Goal: Task Accomplishment & Management: Use online tool/utility

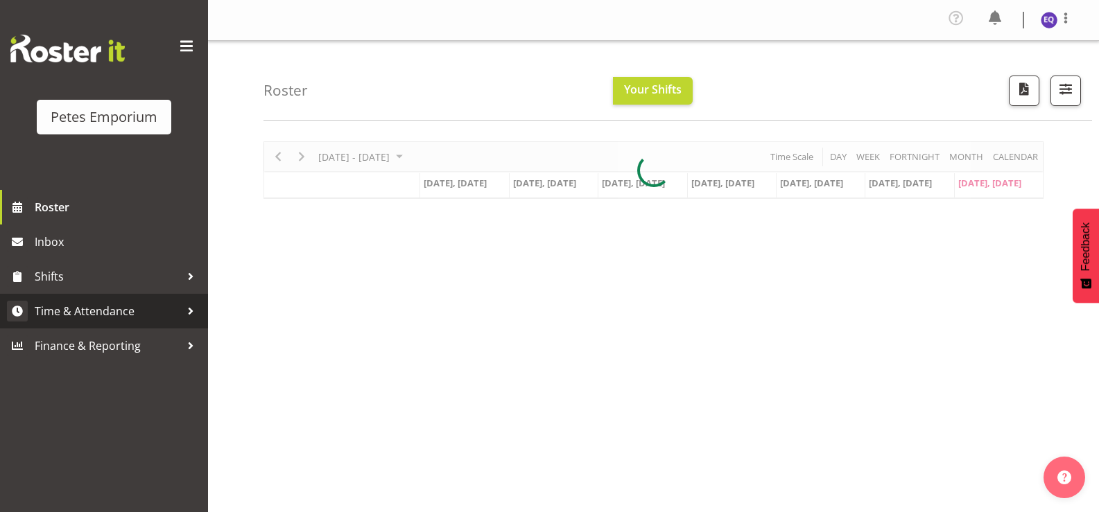
click at [139, 313] on span "Time & Attendance" at bounding box center [108, 311] width 146 height 21
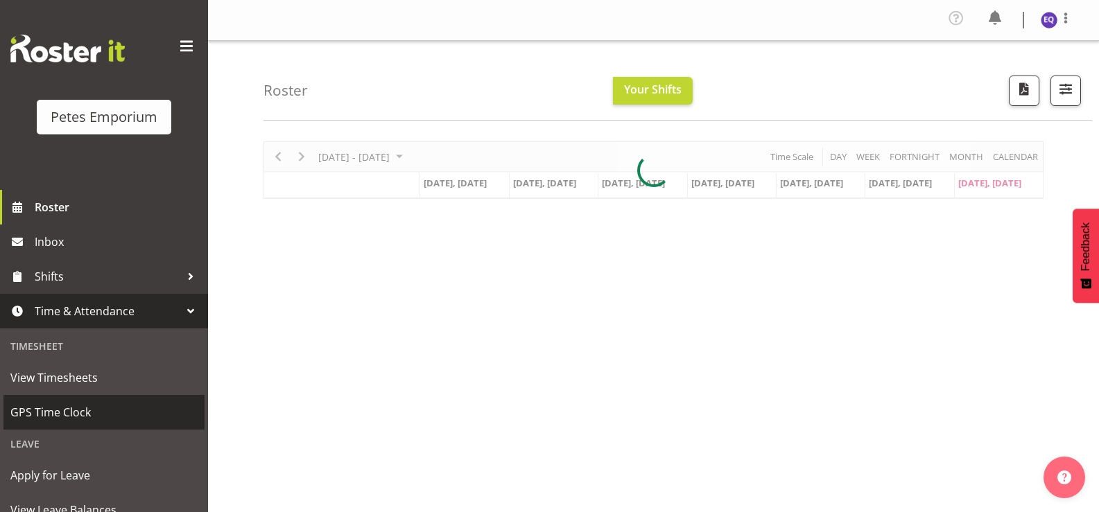
click at [89, 430] on link "GPS Time Clock" at bounding box center [103, 412] width 201 height 35
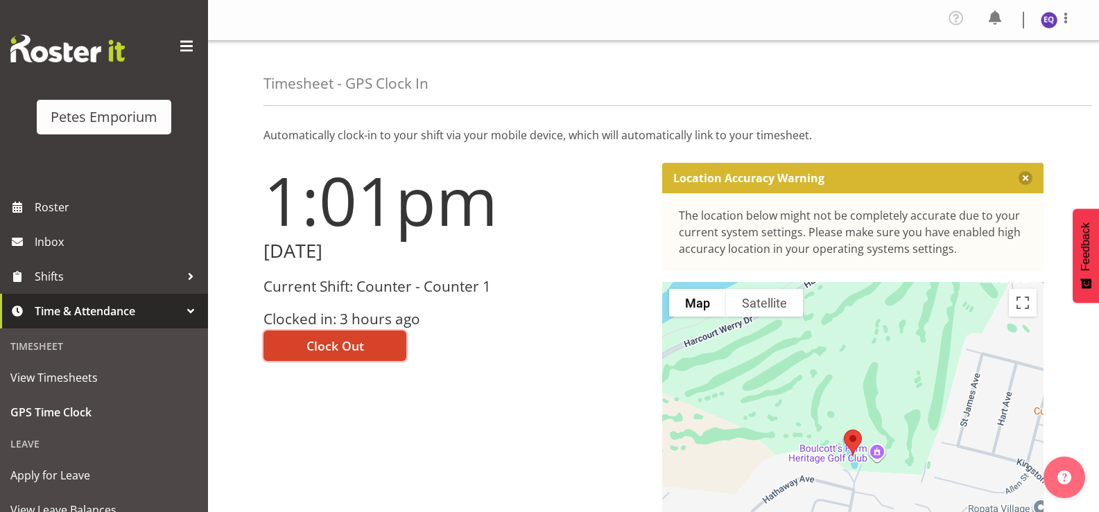
click at [345, 354] on span "Clock Out" at bounding box center [335, 346] width 58 height 18
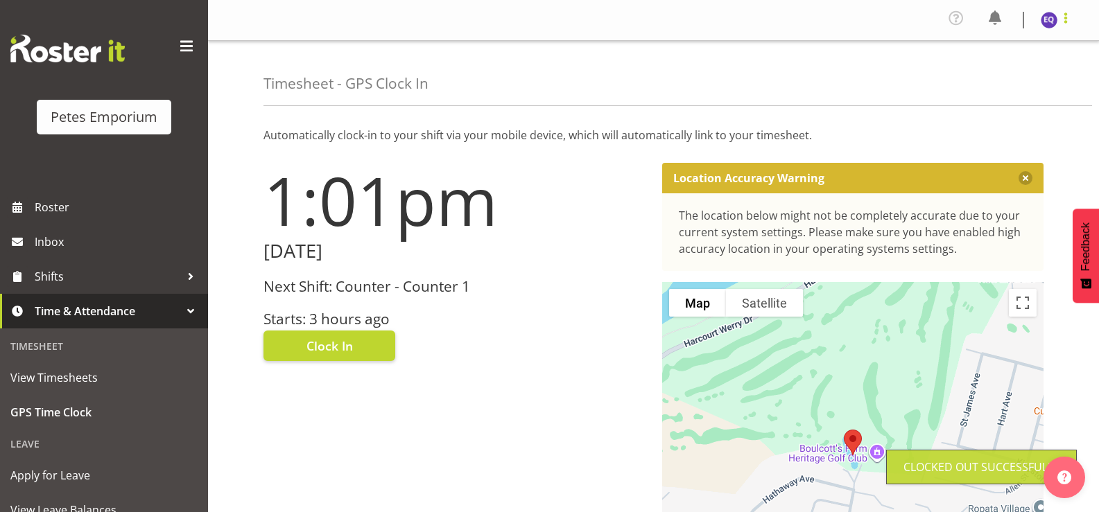
click at [1065, 24] on span at bounding box center [1065, 18] width 17 height 17
click at [1012, 87] on link "Log Out" at bounding box center [1007, 76] width 133 height 25
